Goal: Information Seeking & Learning: Learn about a topic

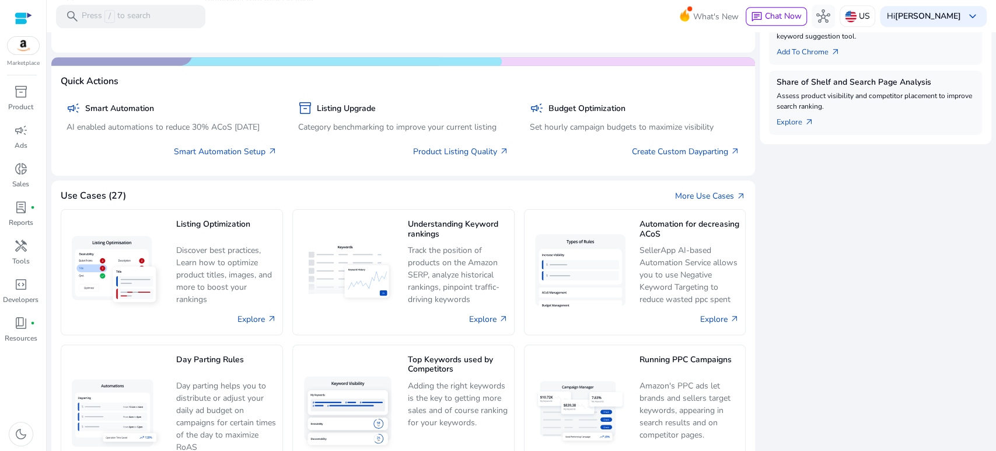
scroll to position [518, 0]
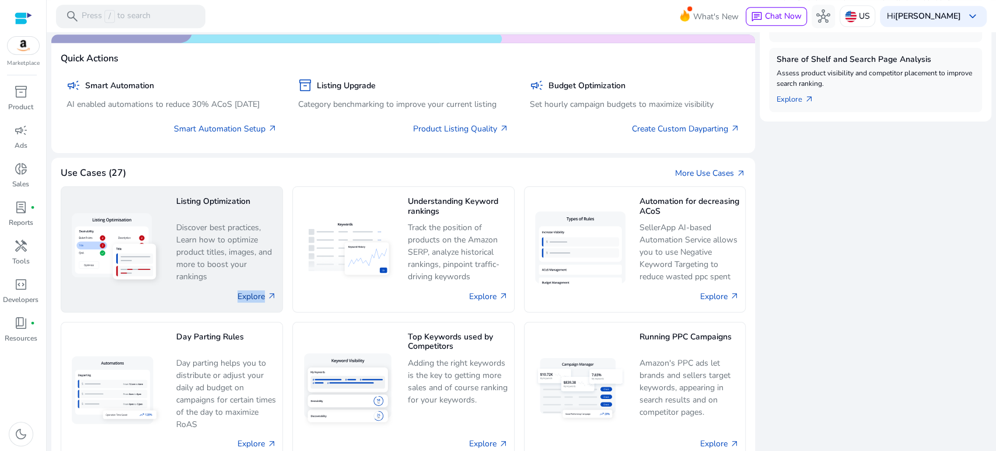
click at [260, 298] on link "Explore arrow_outward" at bounding box center [257, 296] width 39 height 12
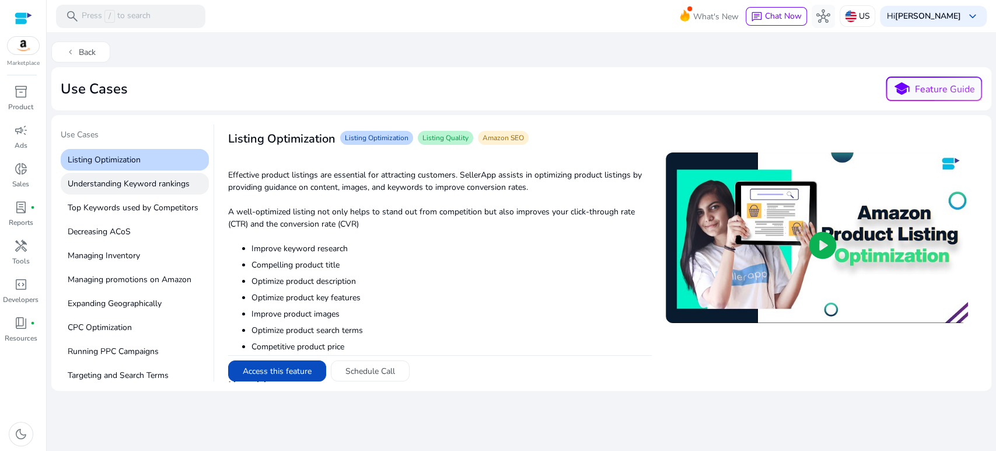
click at [105, 184] on p "Understanding Keyword rankings" at bounding box center [135, 184] width 148 height 22
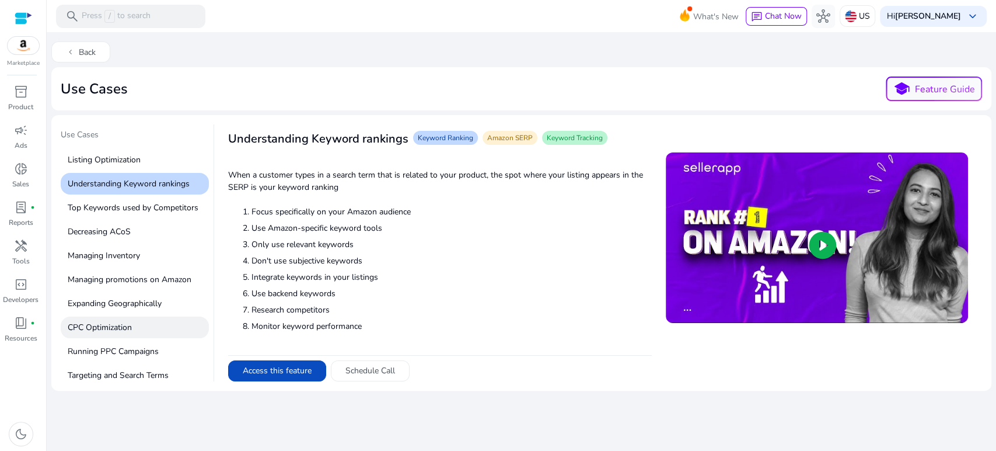
click at [110, 326] on p "CPC Optimization" at bounding box center [135, 327] width 148 height 22
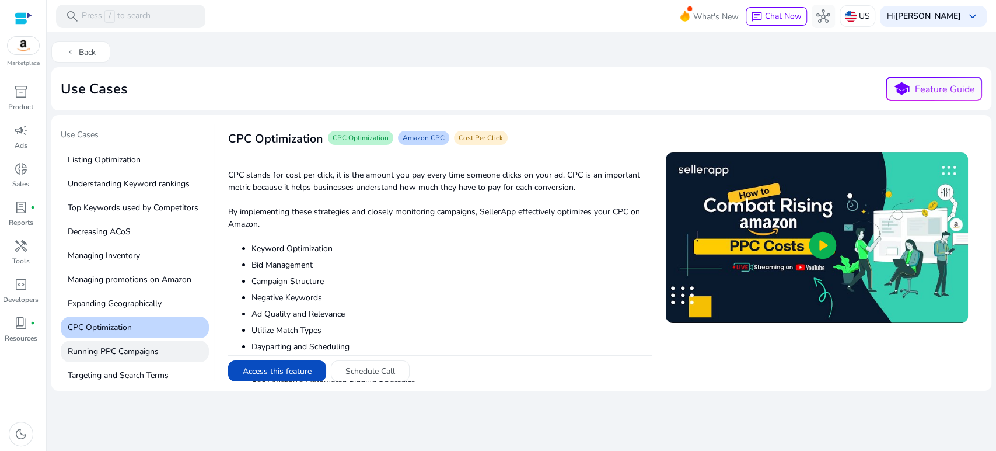
click at [124, 350] on p "Running PPC Campaigns" at bounding box center [135, 351] width 148 height 22
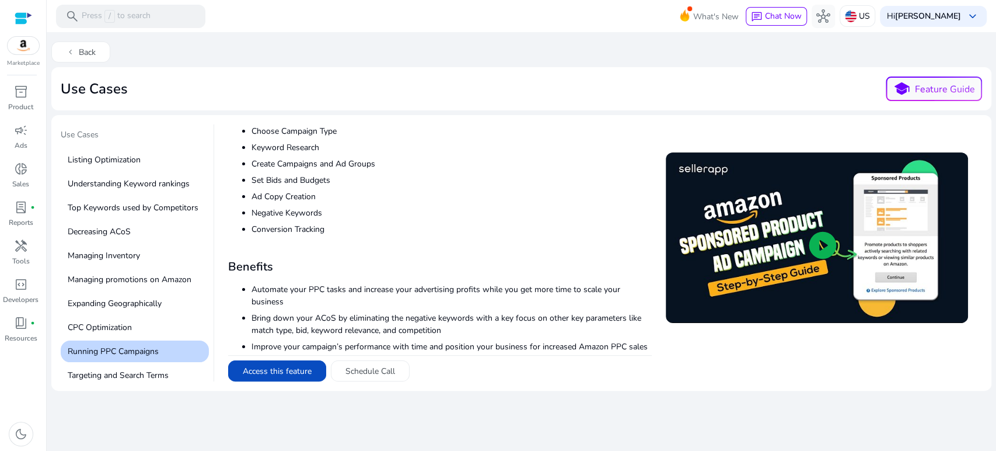
scroll to position [162, 0]
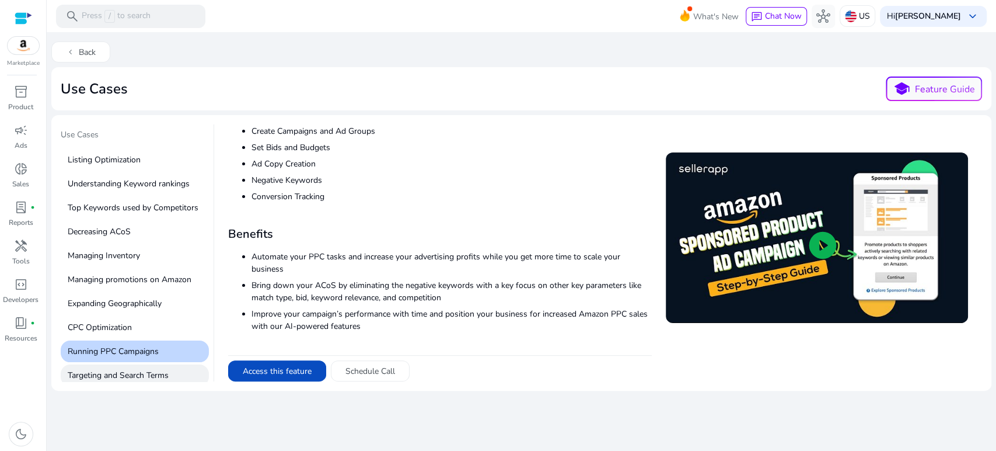
click at [131, 372] on p "Targeting and Search Terms" at bounding box center [135, 375] width 148 height 22
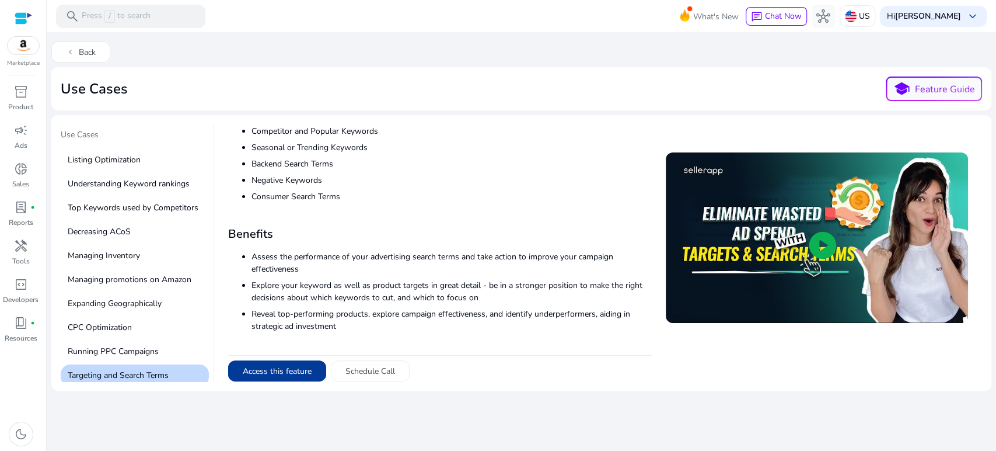
click at [250, 377] on button "Access this feature" at bounding box center [277, 370] width 98 height 21
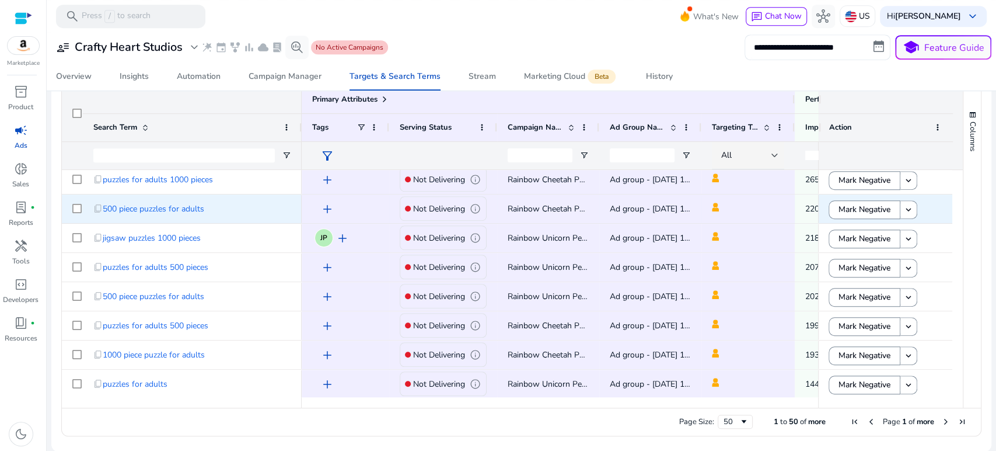
scroll to position [65, 0]
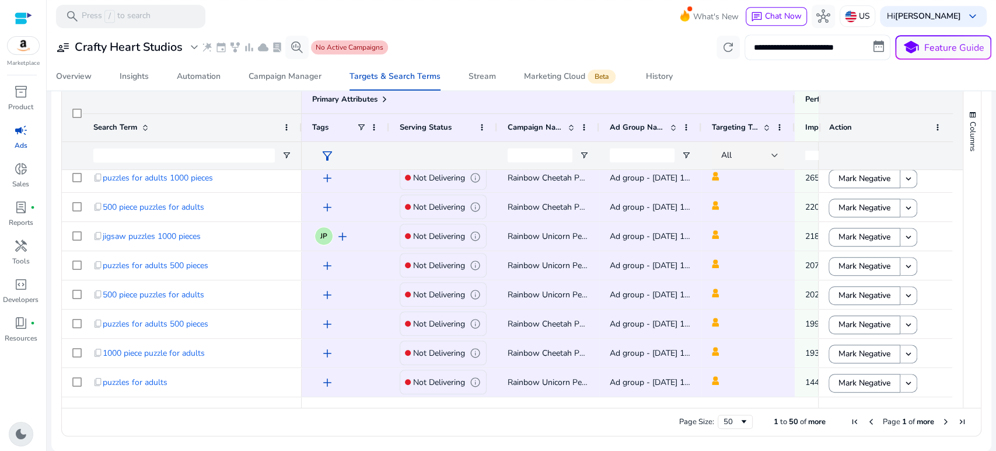
scroll to position [65, 0]
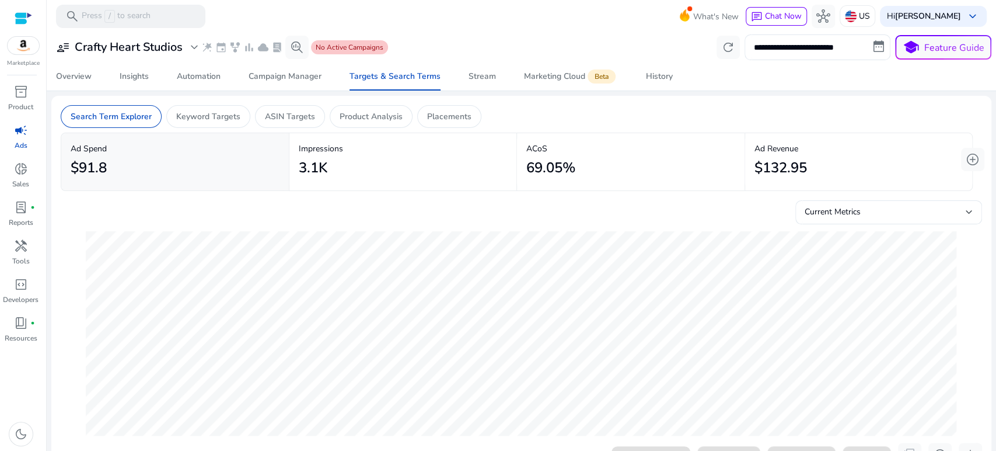
scroll to position [65, 0]
